Goal: Information Seeking & Learning: Learn about a topic

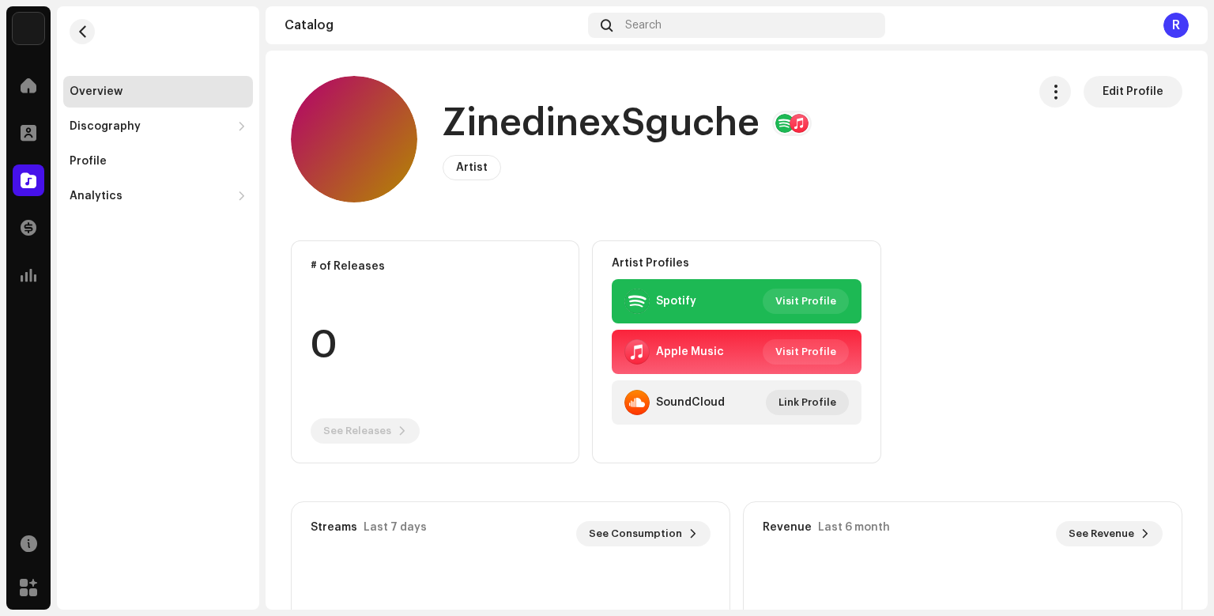
scroll to position [11, 0]
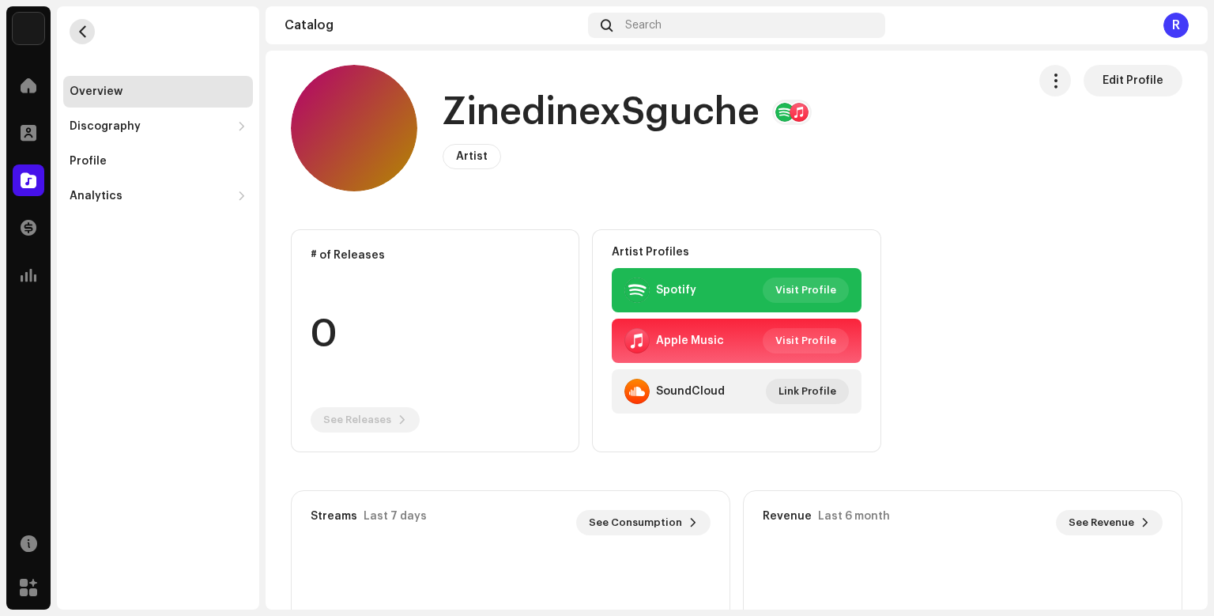
click at [87, 26] on span "button" at bounding box center [83, 31] width 12 height 13
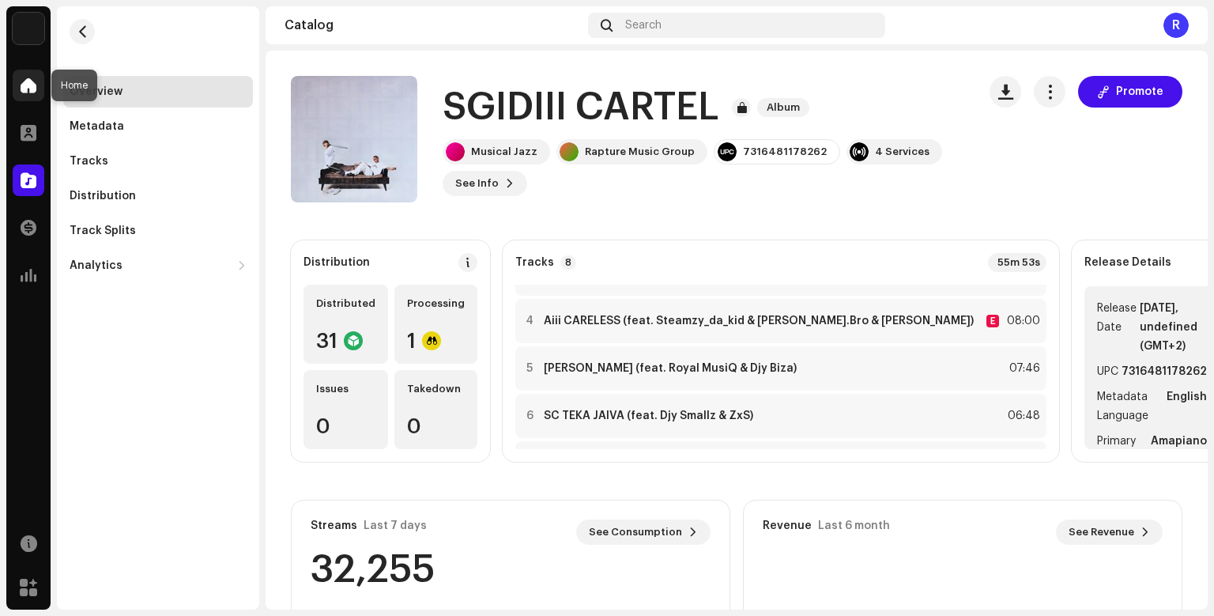
click at [33, 84] on span at bounding box center [29, 85] width 16 height 13
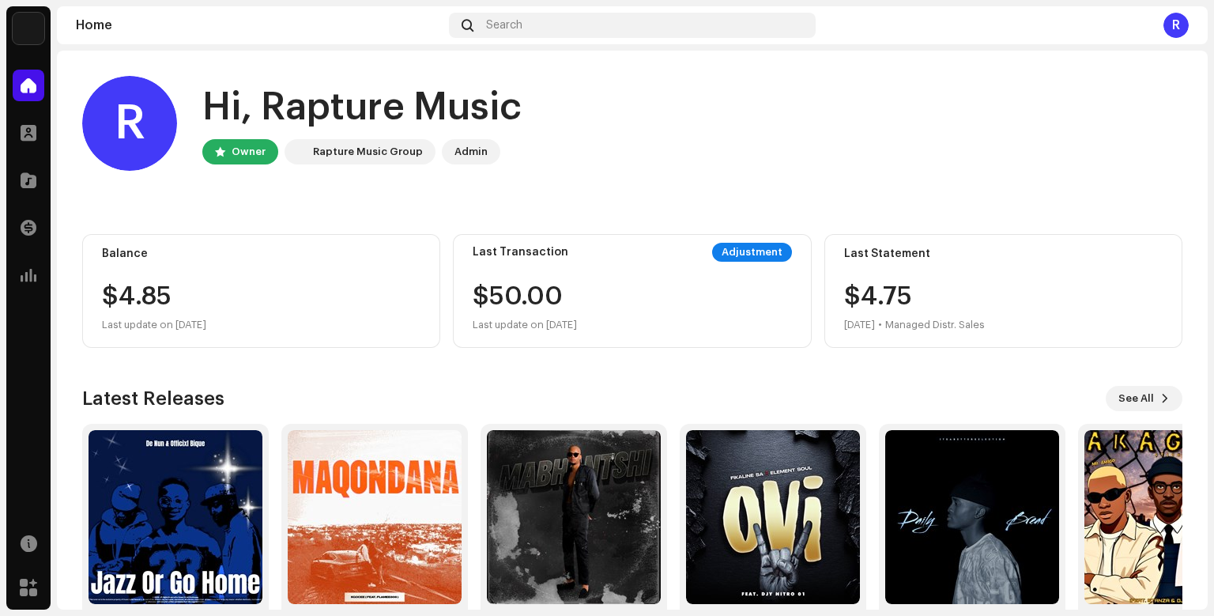
scroll to position [66, 0]
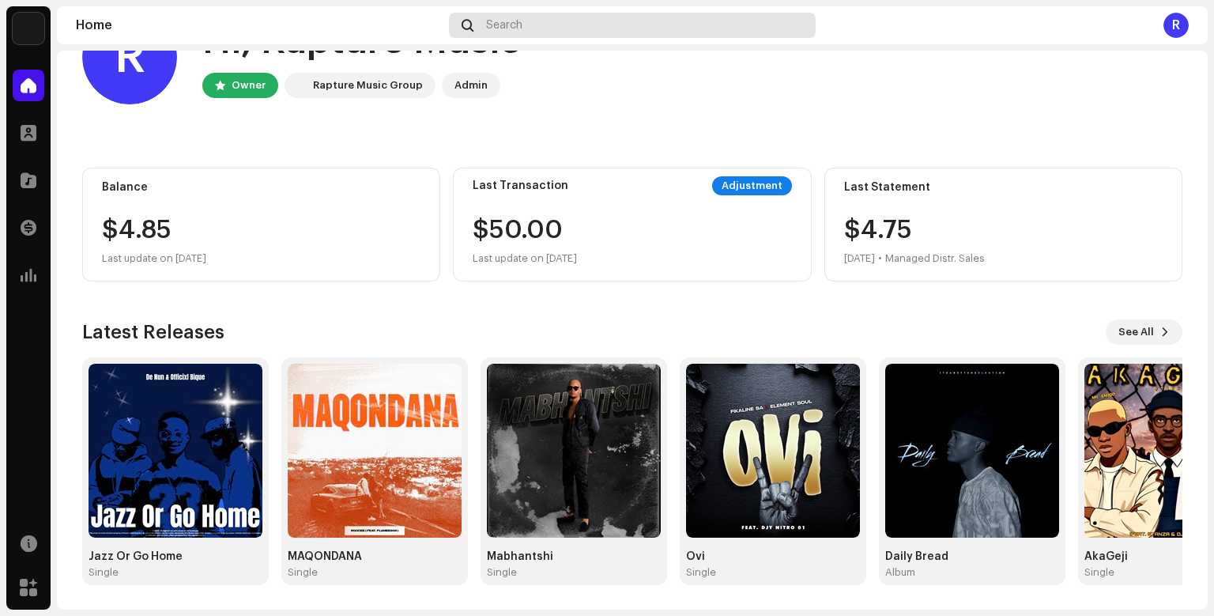
click at [616, 17] on div "Search" at bounding box center [632, 25] width 367 height 25
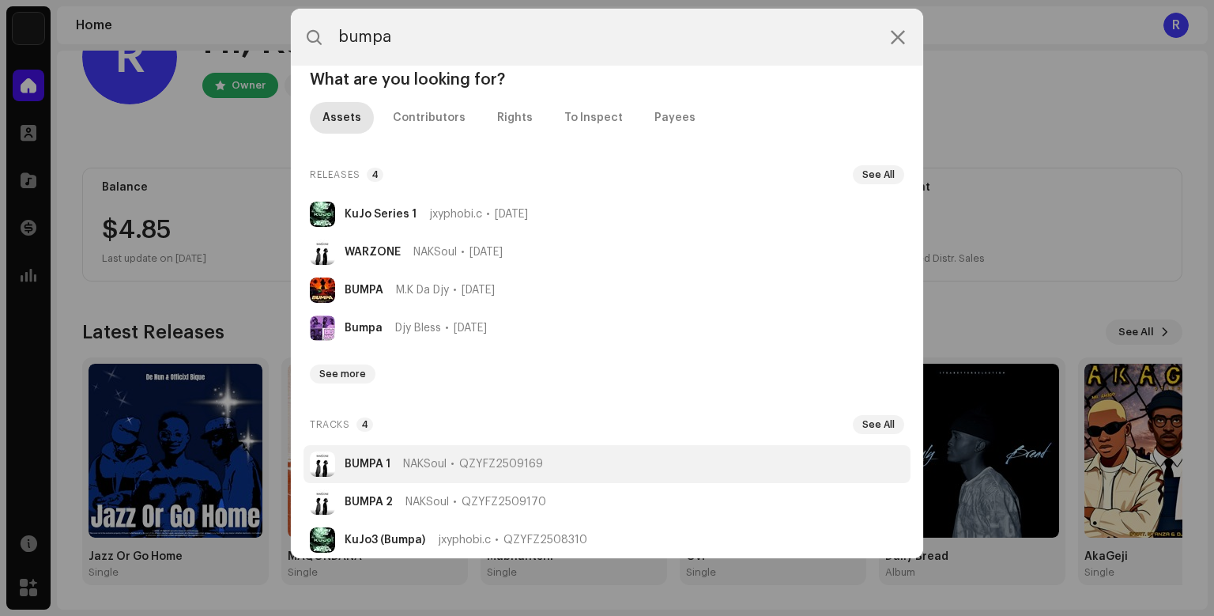
scroll to position [0, 0]
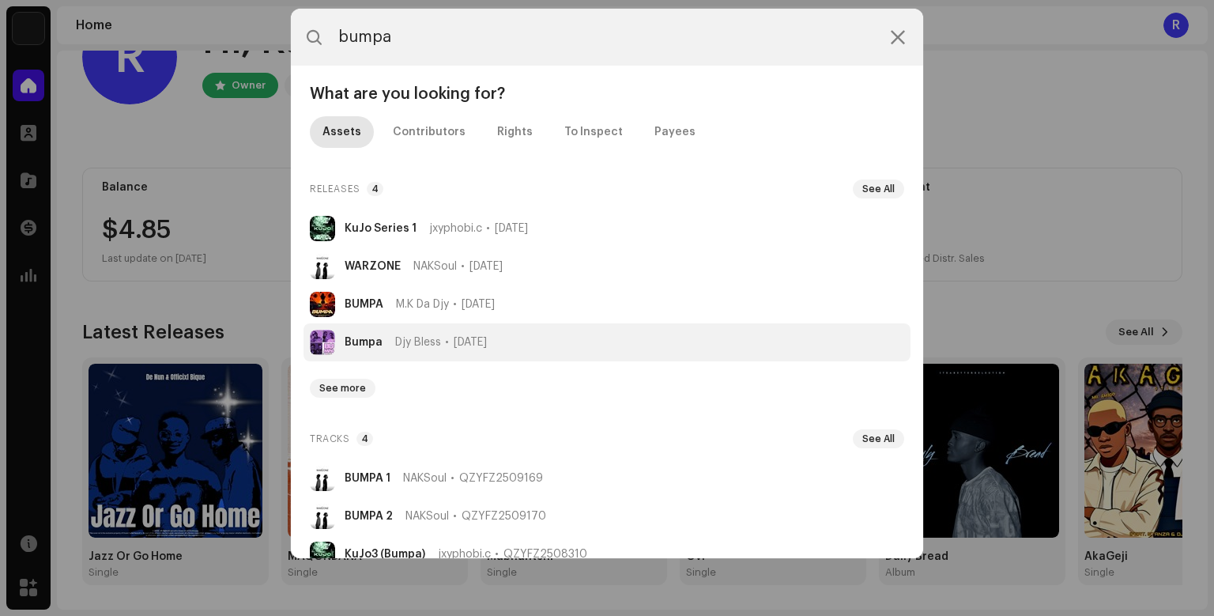
type input "bumpa"
click at [438, 334] on li "Bumpa Djy Bless [DATE]" at bounding box center [606, 342] width 607 height 38
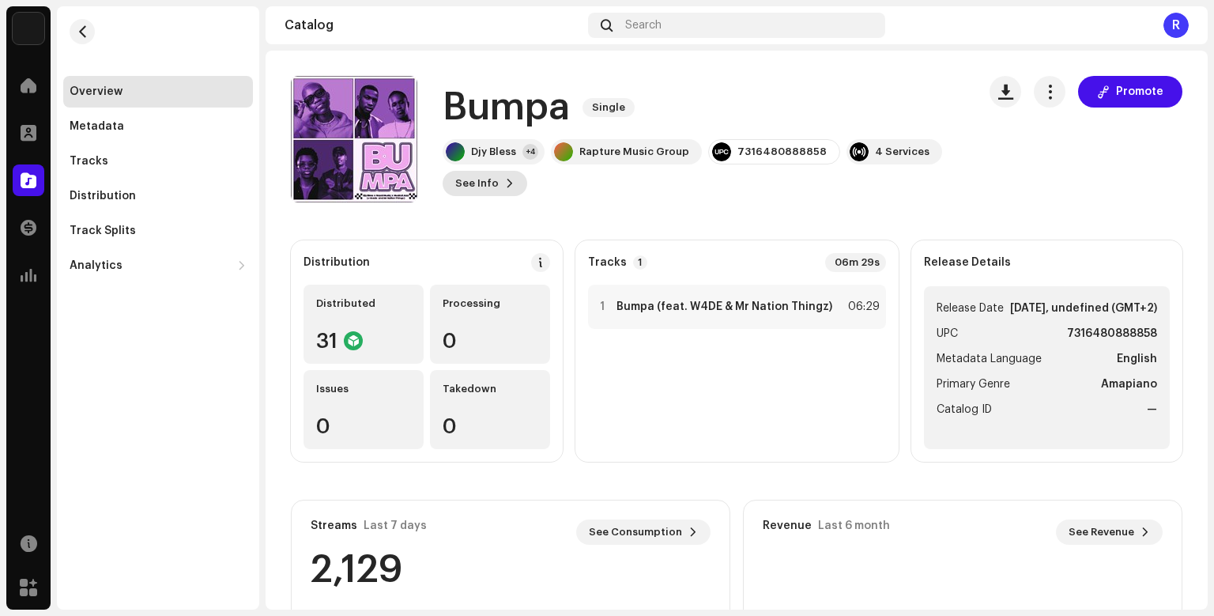
click at [476, 179] on span "See Info" at bounding box center [476, 184] width 43 height 32
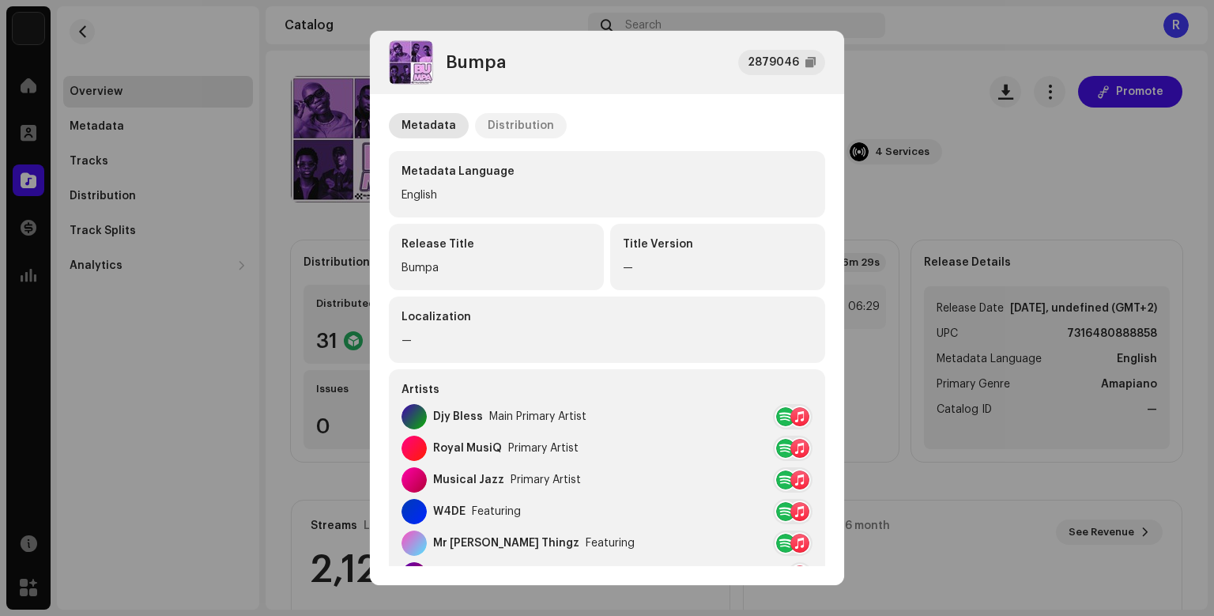
click at [520, 126] on div "Distribution" at bounding box center [521, 125] width 66 height 25
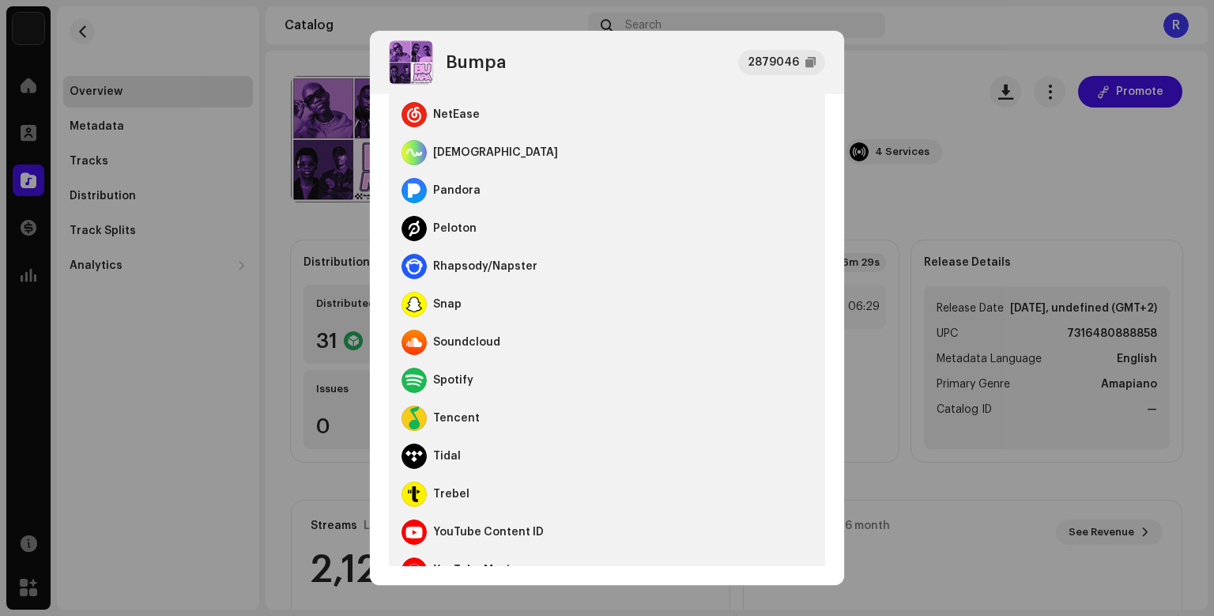
scroll to position [899, 0]
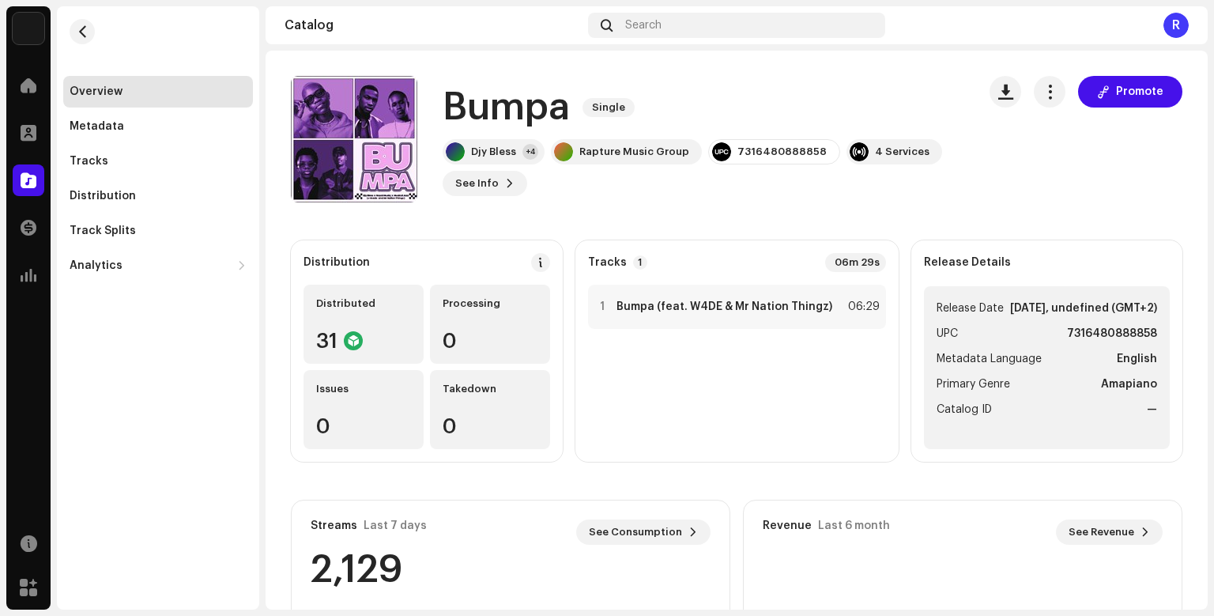
click at [917, 366] on div "Bumpa 2879046 Metadata Distribution Release Date [DATE], undefined (GMT+2) Dist…" at bounding box center [607, 308] width 1214 height 616
click at [501, 190] on button "See Info" at bounding box center [485, 183] width 85 height 25
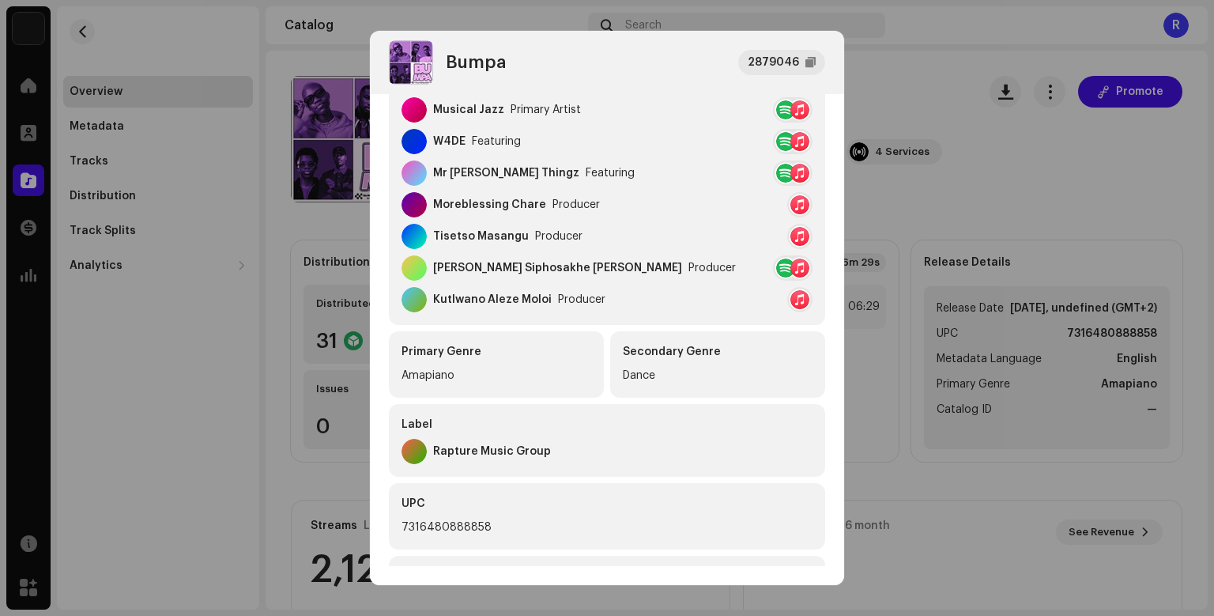
scroll to position [517, 0]
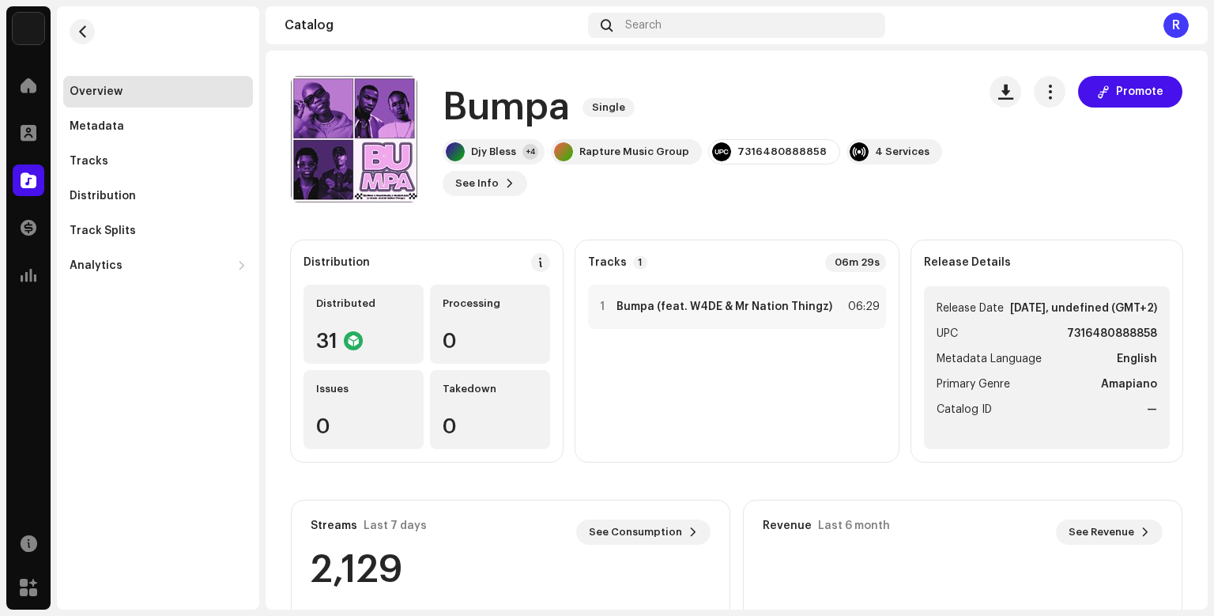
click at [946, 505] on div "Bumpa 2879046 Metadata Distribution Metadata Language English Release Title Bum…" at bounding box center [607, 308] width 1214 height 616
click at [88, 164] on div "Tracks" at bounding box center [89, 161] width 39 height 13
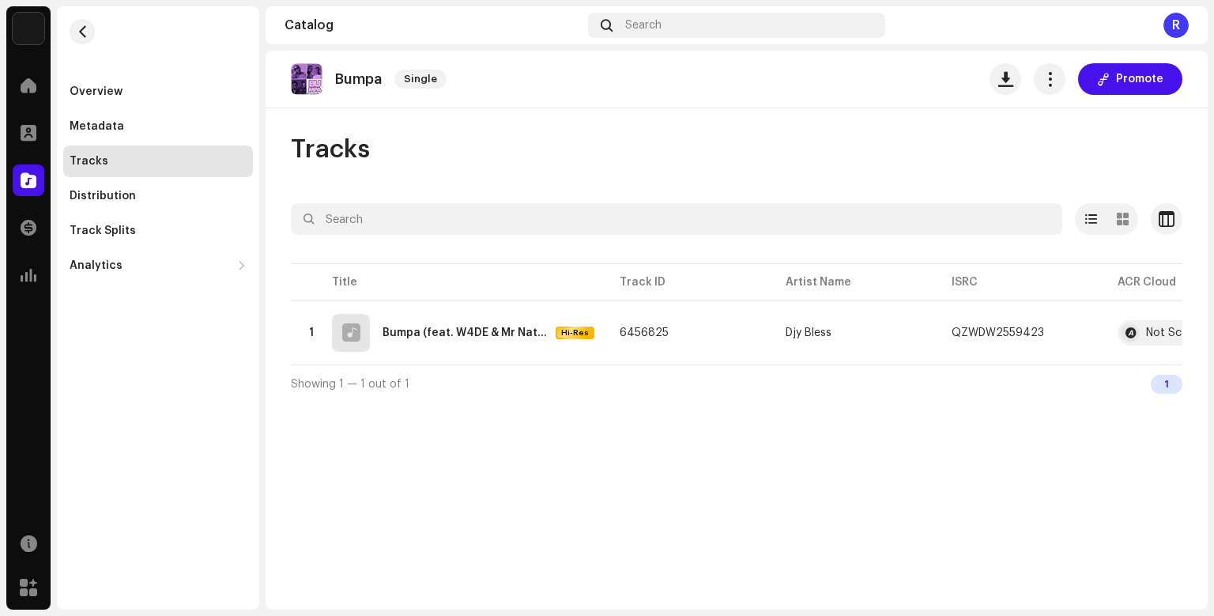
scroll to position [0, 89]
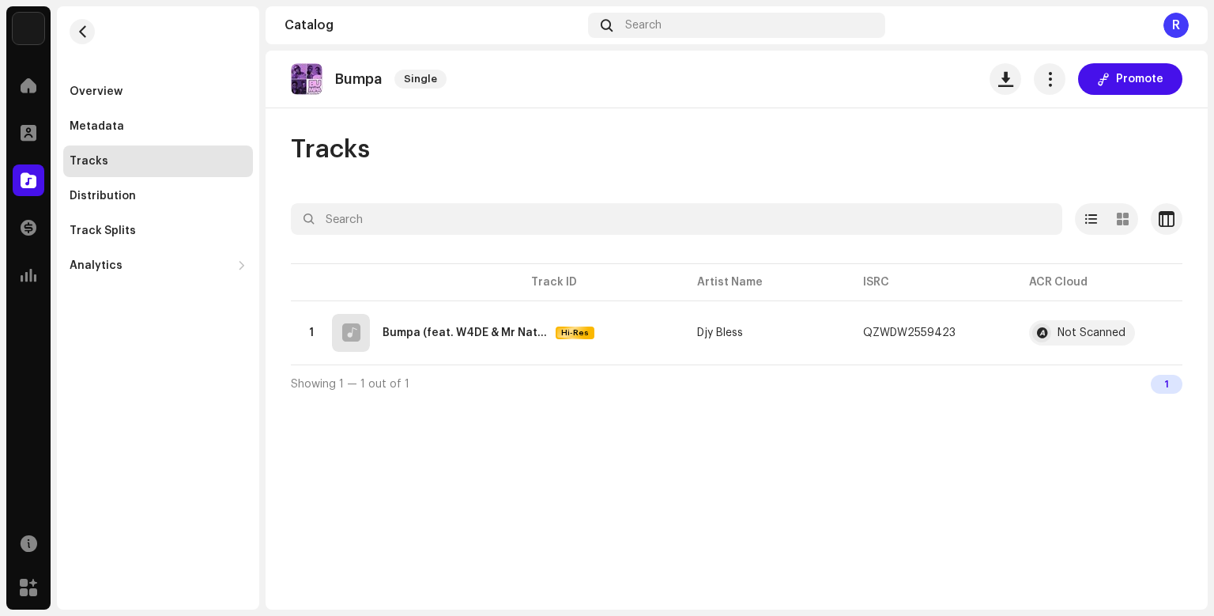
click at [86, 164] on div "Tracks" at bounding box center [89, 161] width 39 height 13
click at [970, 333] on span "button" at bounding box center [971, 332] width 9 height 13
click at [21, 85] on div at bounding box center [29, 86] width 32 height 32
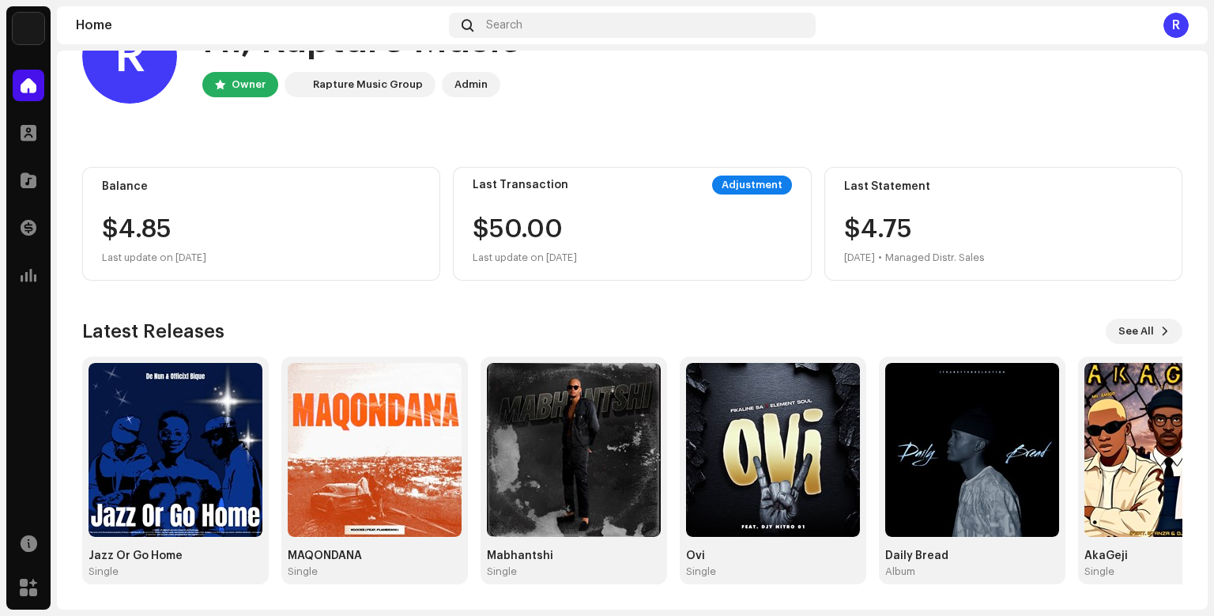
scroll to position [66, 0]
